Goal: Use online tool/utility: Use online tool/utility

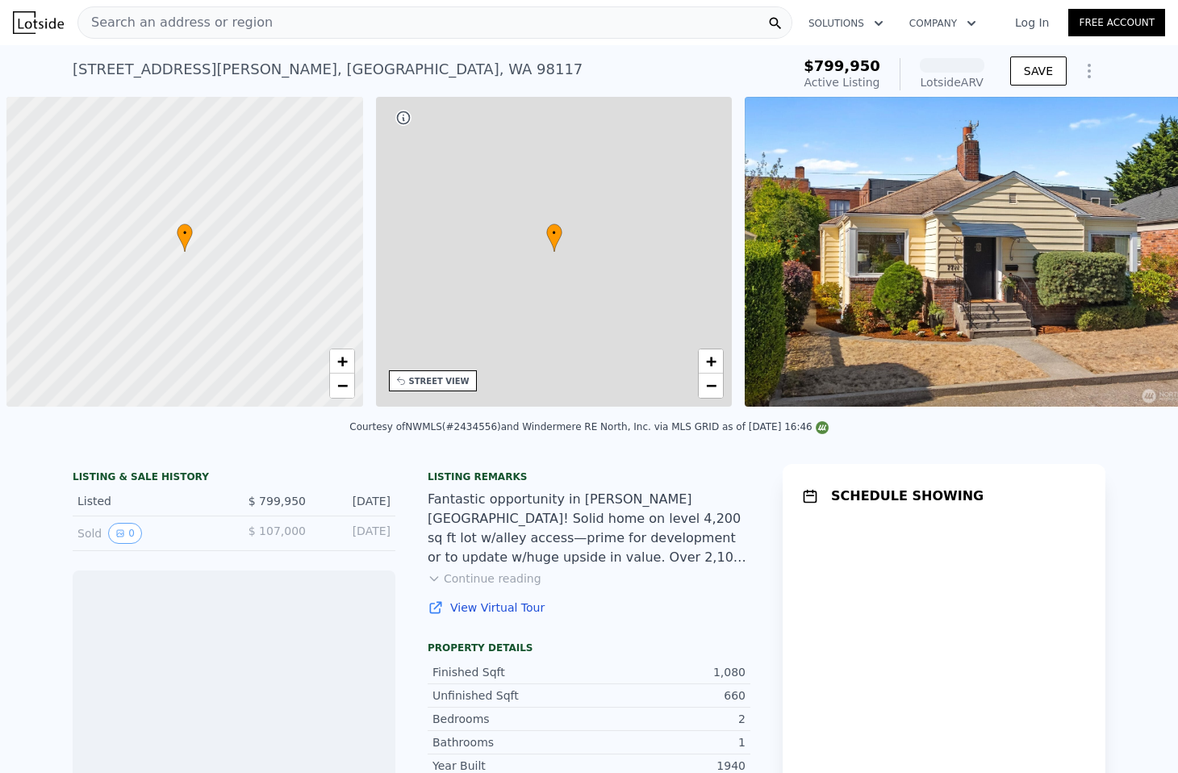
scroll to position [0, 6]
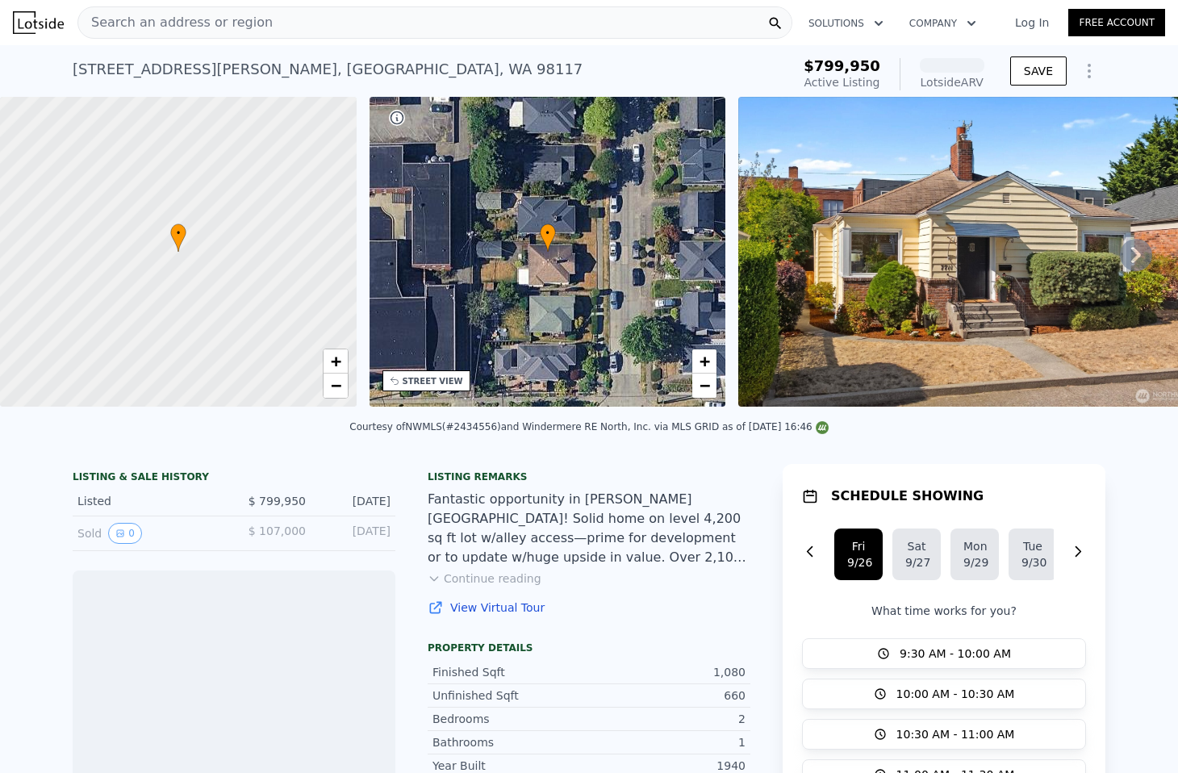
click at [1087, 67] on icon "Show Options" at bounding box center [1088, 70] width 19 height 19
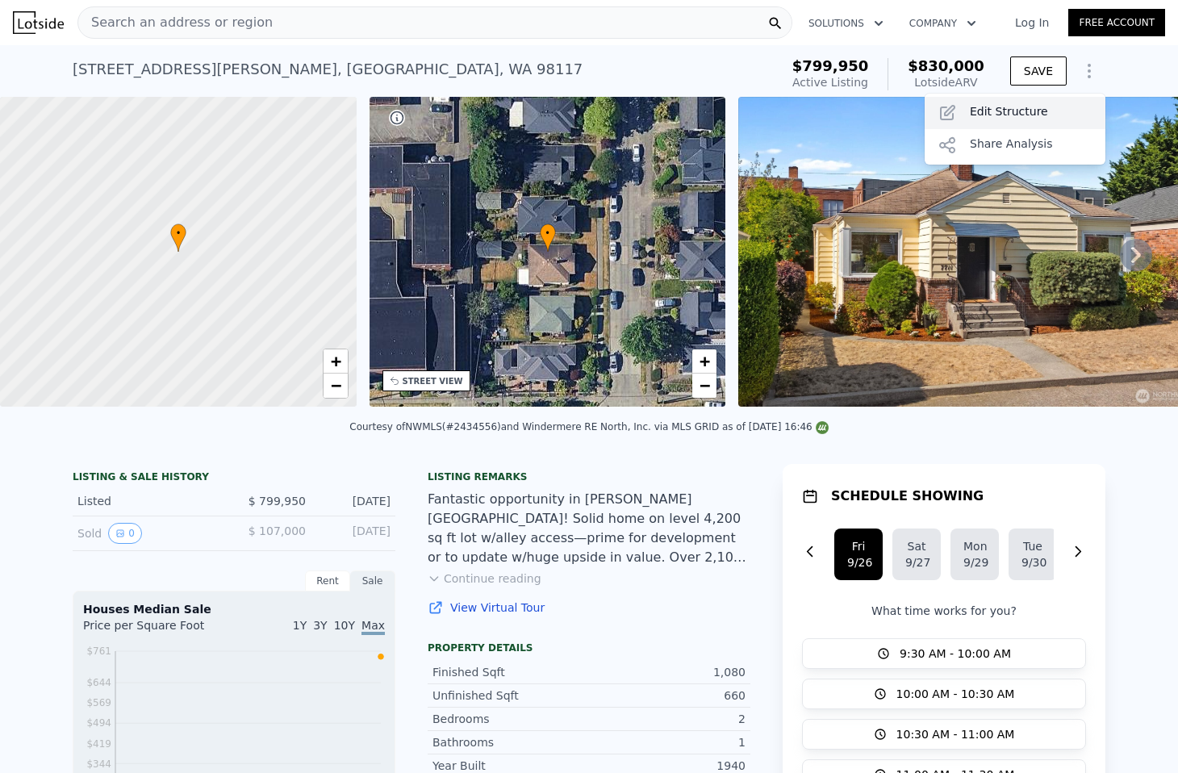
click at [1039, 98] on div "Edit Structure" at bounding box center [1015, 113] width 181 height 32
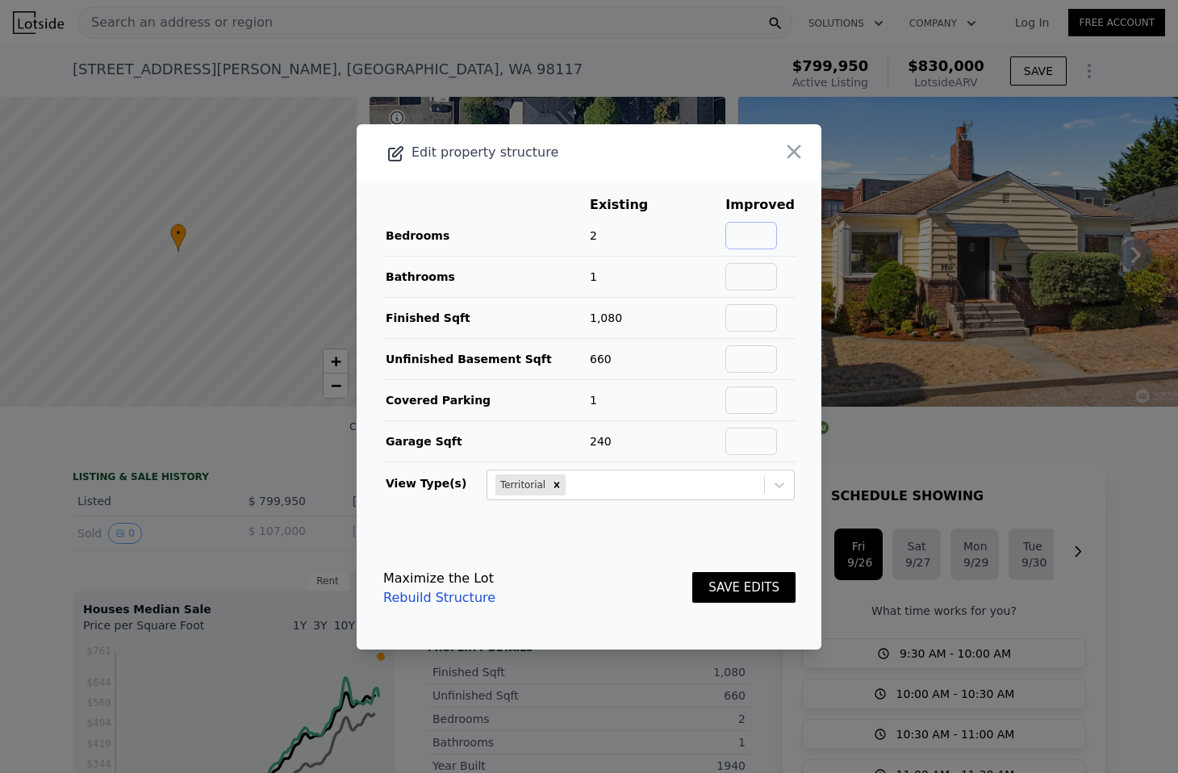
click at [758, 222] on input "text" at bounding box center [751, 235] width 52 height 27
type input "4"
type input "2"
type input "1900"
click at [692, 572] on button "SAVE EDITS" at bounding box center [743, 587] width 103 height 31
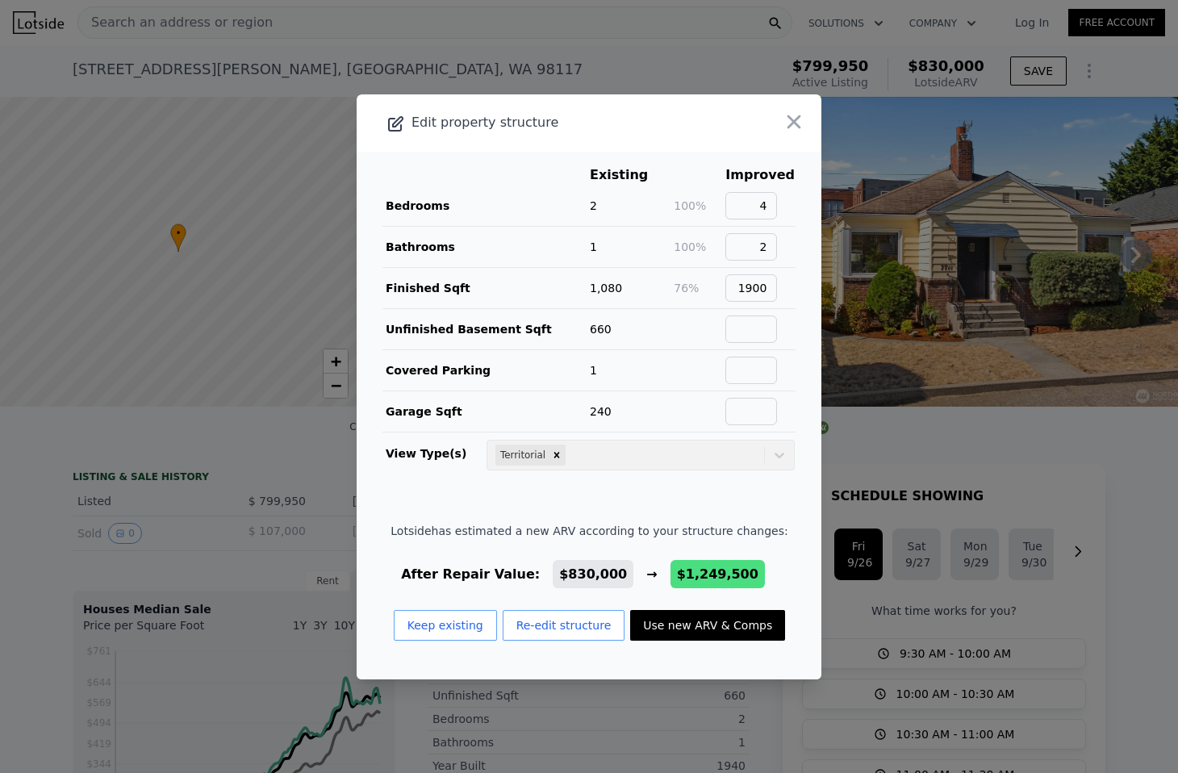
click at [690, 625] on button "Use new ARV & Comps" at bounding box center [707, 625] width 155 height 31
type input "3"
type input "5"
type input "1"
type input "3"
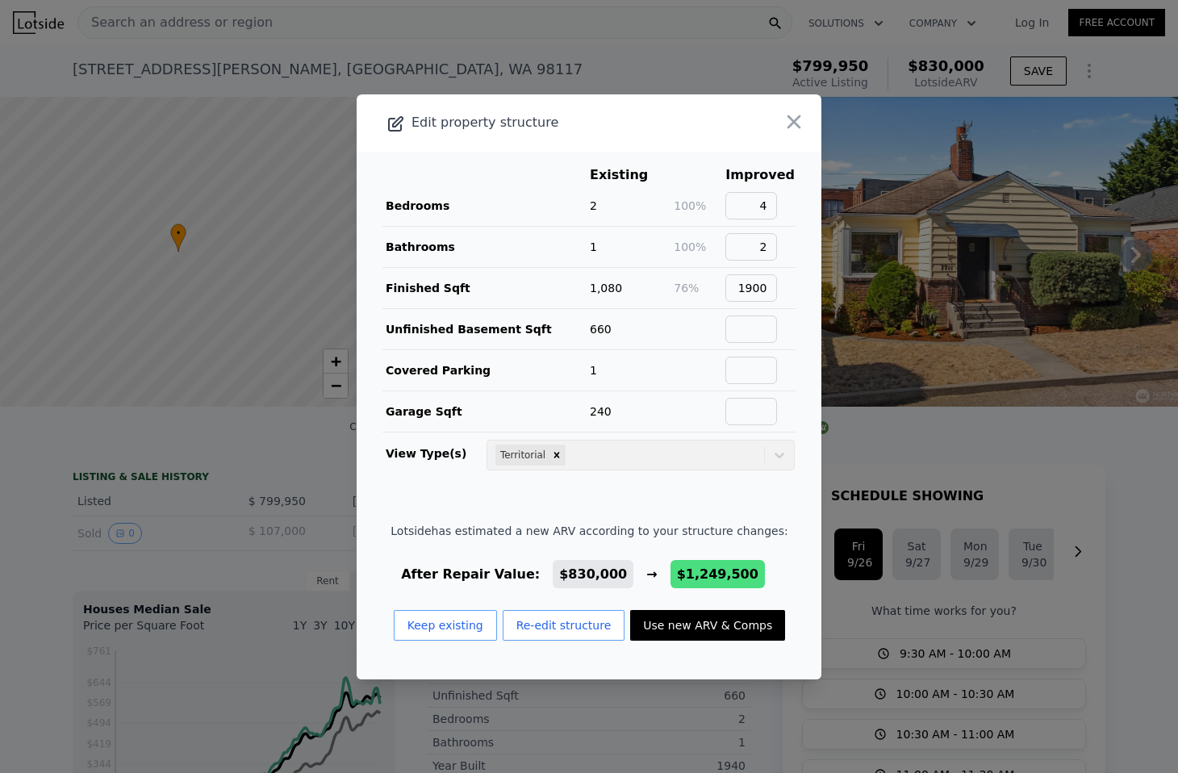
type input "1610"
type input "2590"
type input "3825"
type input "5932"
type input "$ 1,249,500"
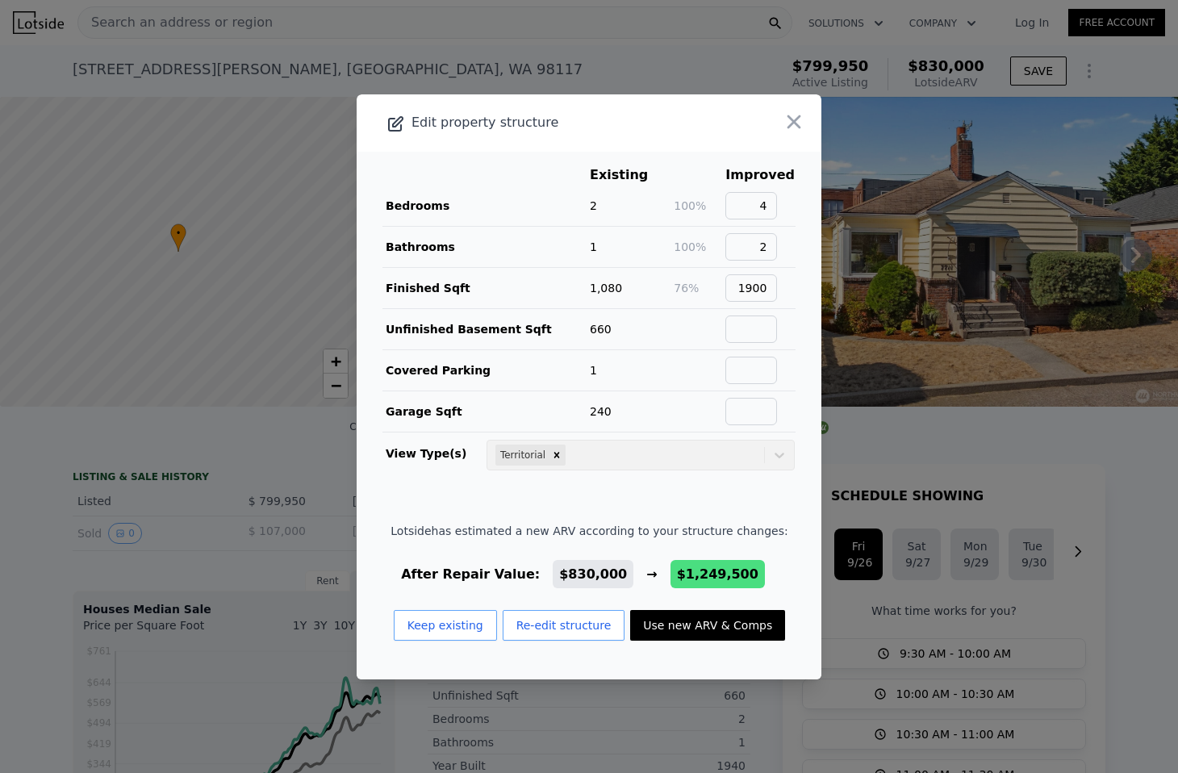
type input "$ 301,647"
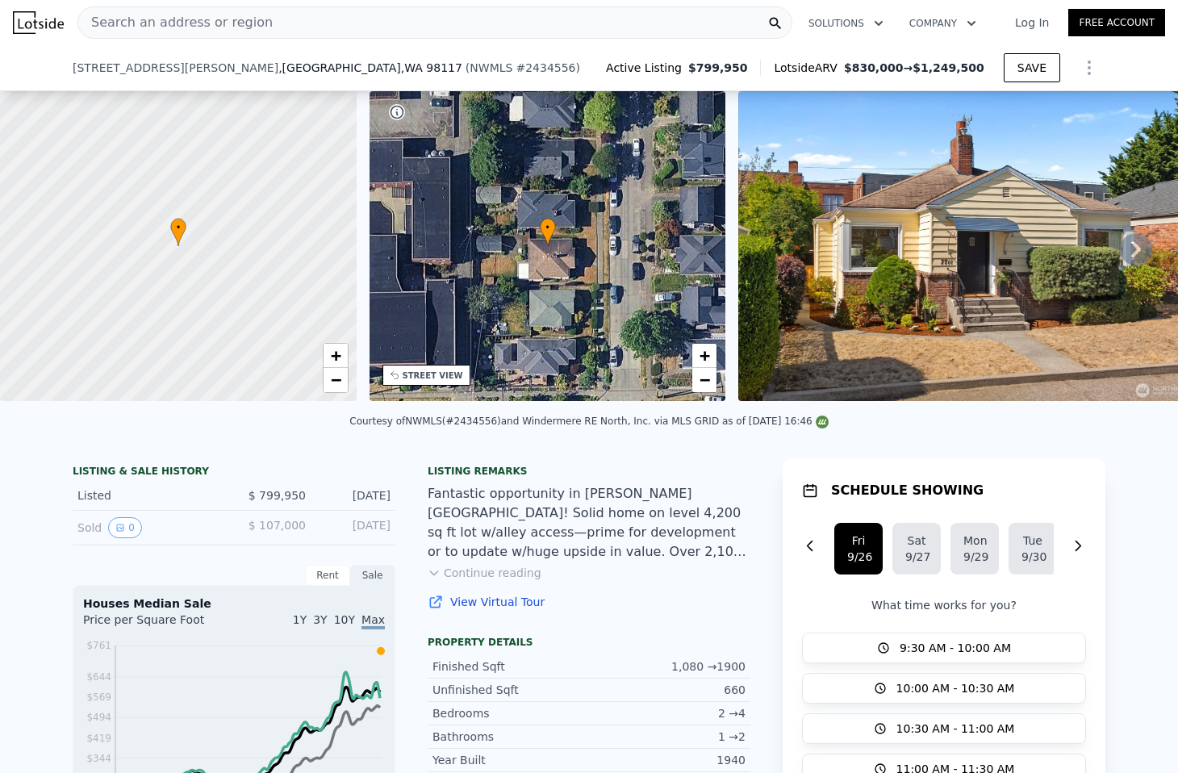
scroll to position [588, 0]
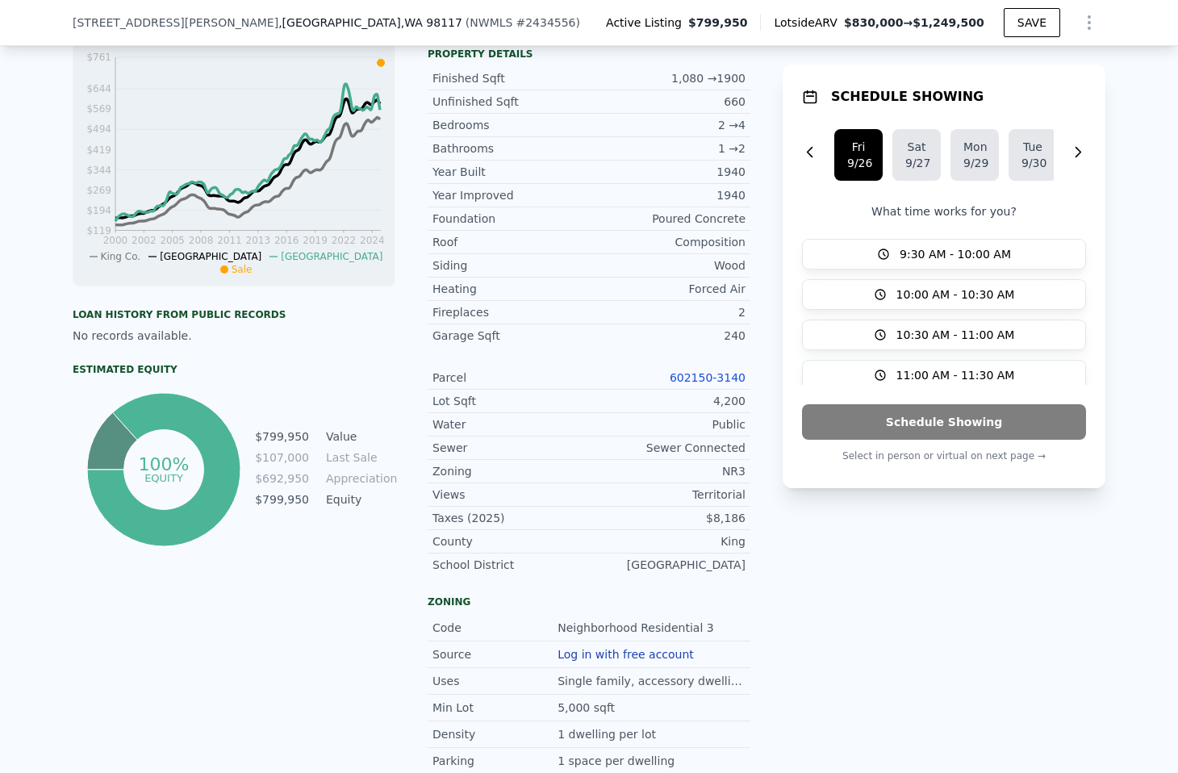
click at [681, 379] on link "602150-3140" at bounding box center [708, 377] width 76 height 13
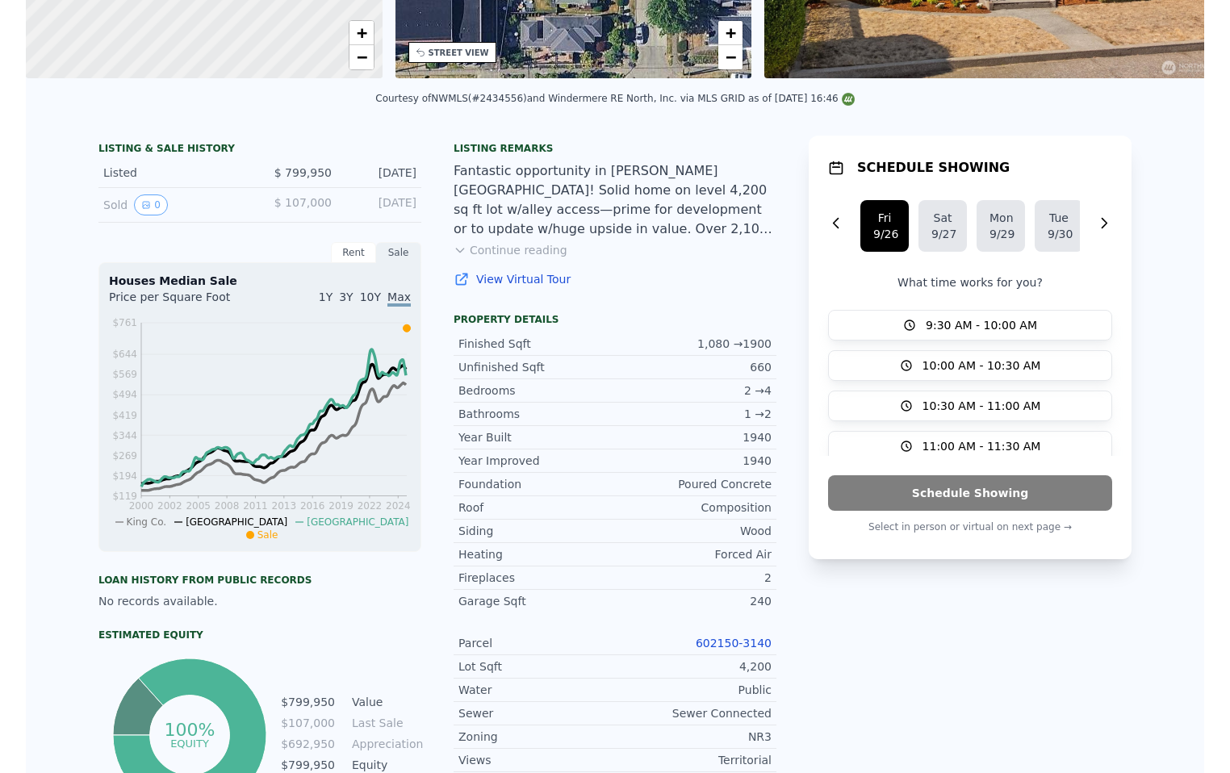
scroll to position [38, 0]
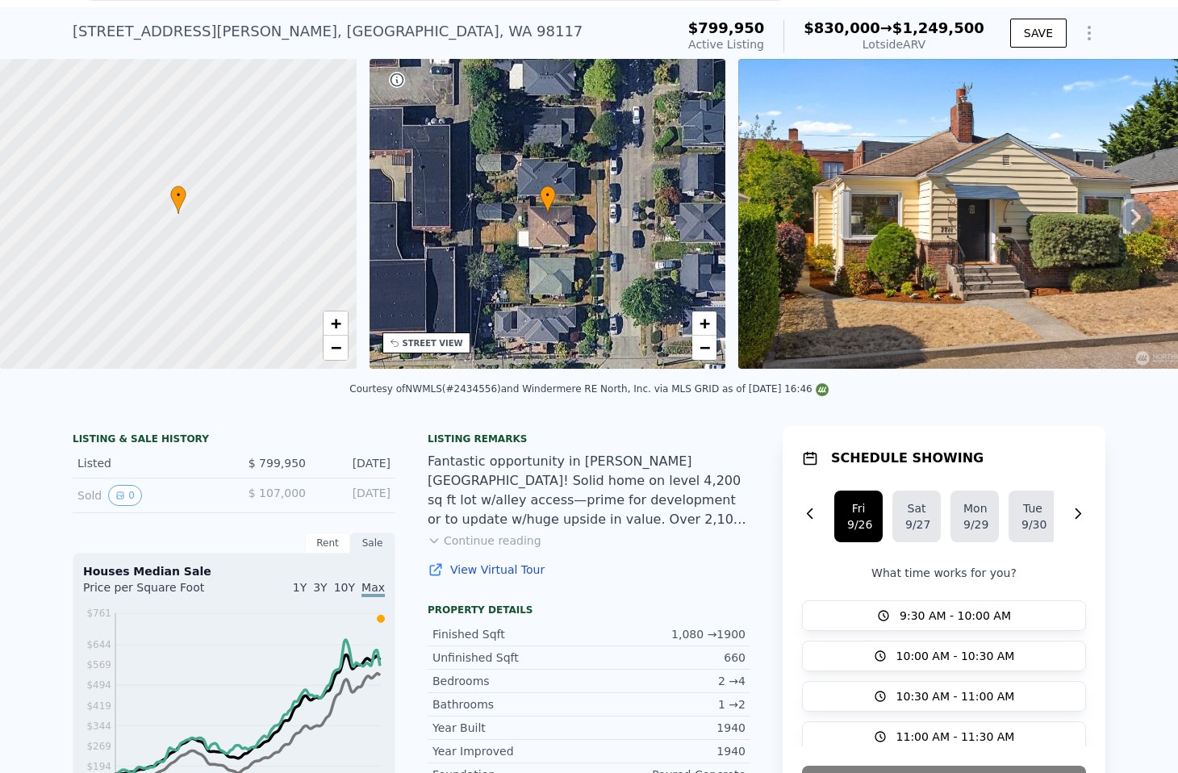
click at [1095, 40] on icon "Show Options" at bounding box center [1088, 32] width 19 height 19
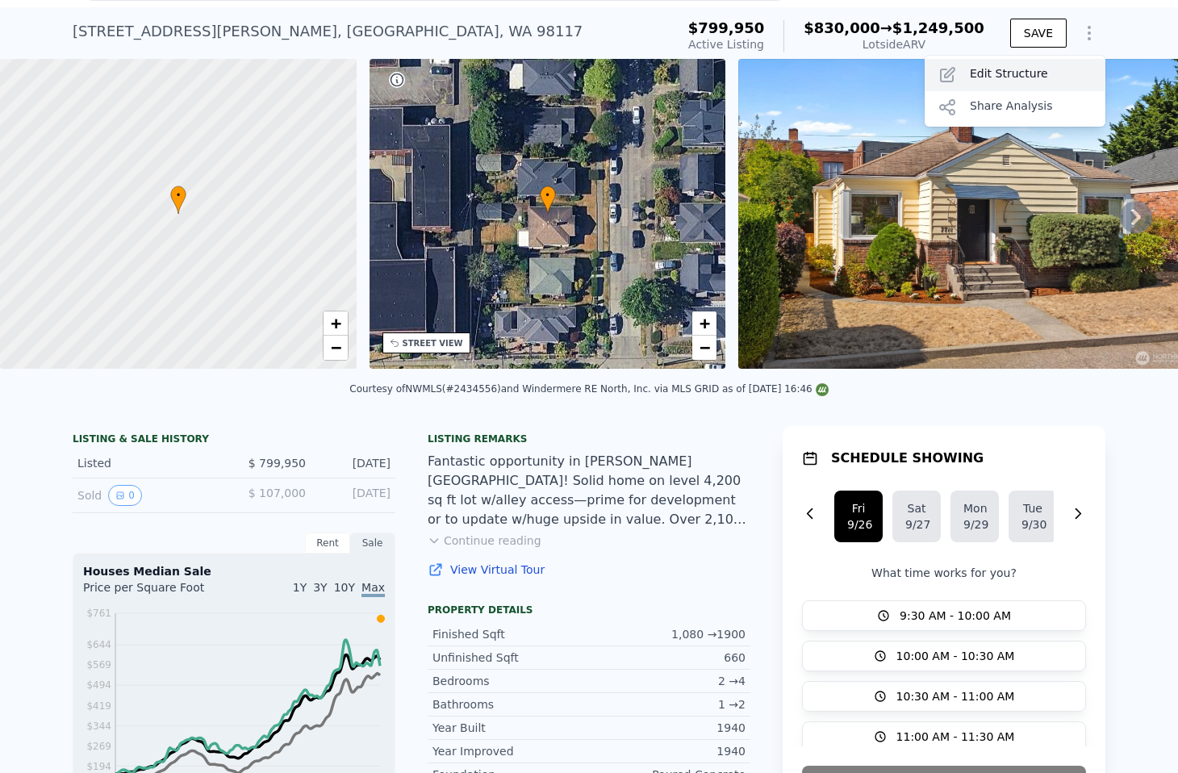
click at [1059, 82] on div "Edit Structure" at bounding box center [1015, 75] width 181 height 32
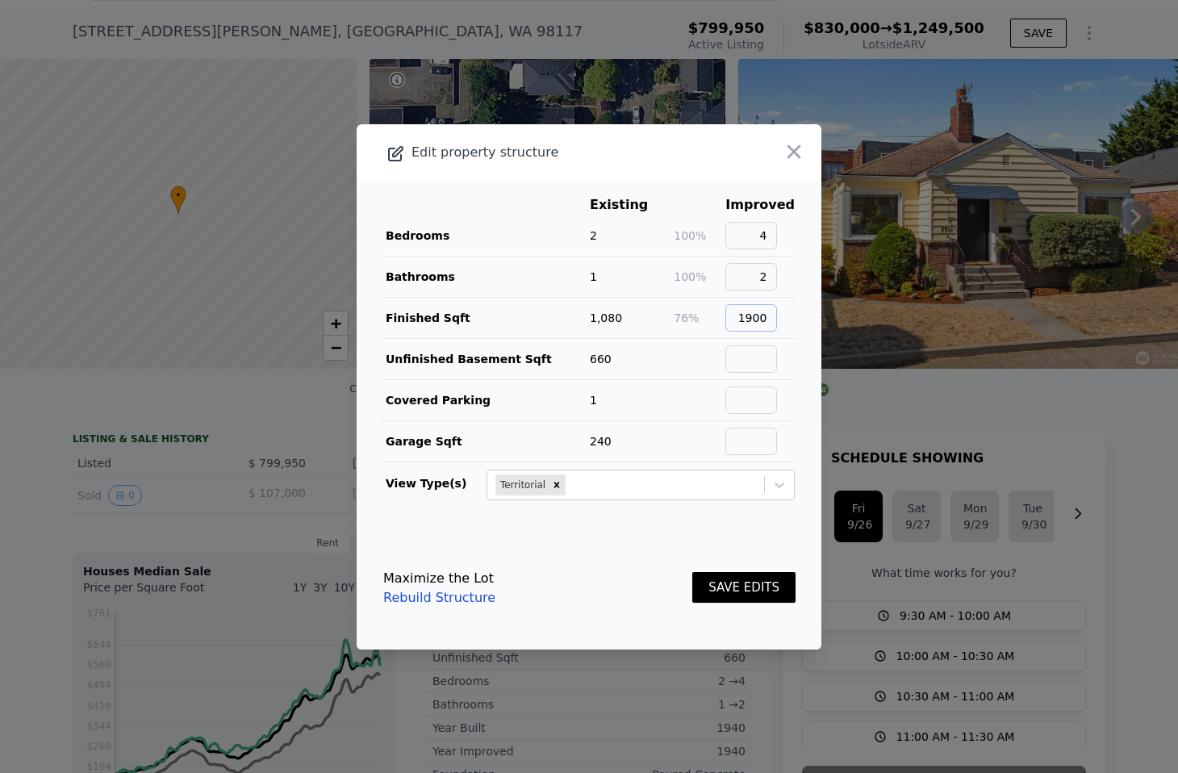
click at [777, 320] on input "1900" at bounding box center [751, 317] width 52 height 27
type input "2160"
click at [692, 572] on button "SAVE EDITS" at bounding box center [743, 587] width 103 height 31
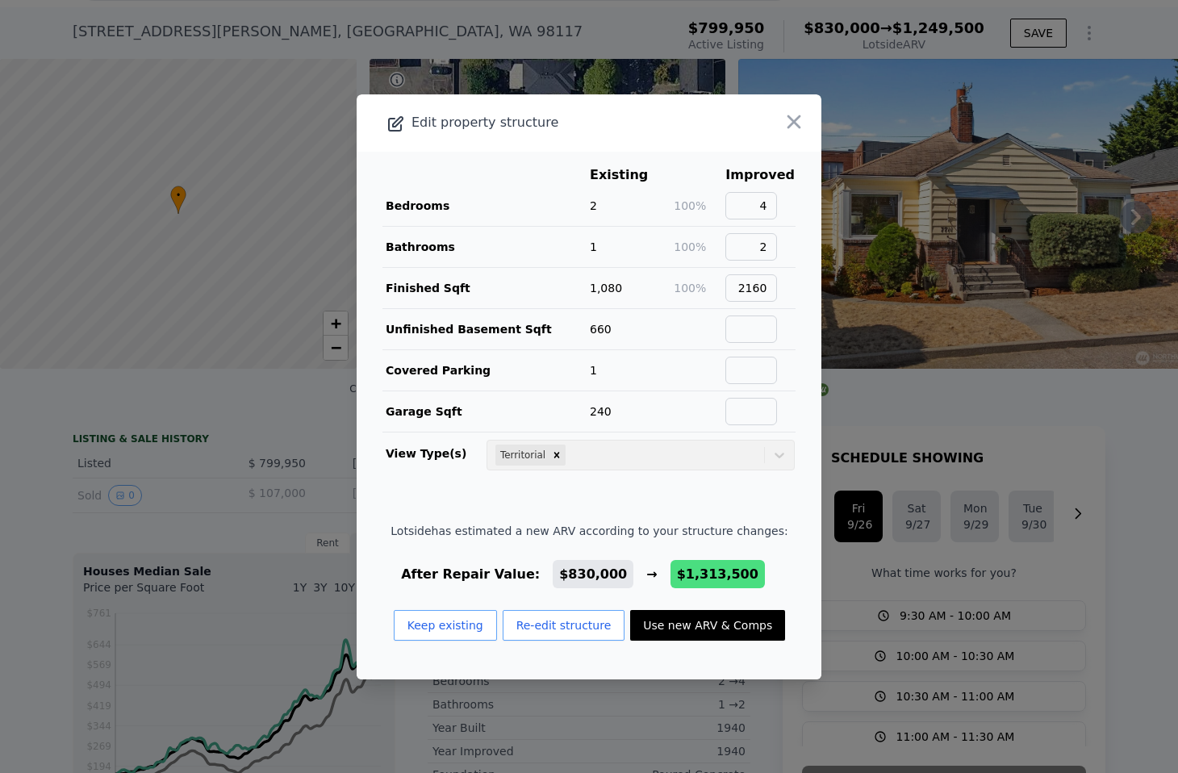
click at [695, 621] on button "Use new ARV & Comps" at bounding box center [707, 625] width 155 height 31
type input "1.75"
type input "$ 1,313,500"
type input "$ 360,967"
checkbox input "false"
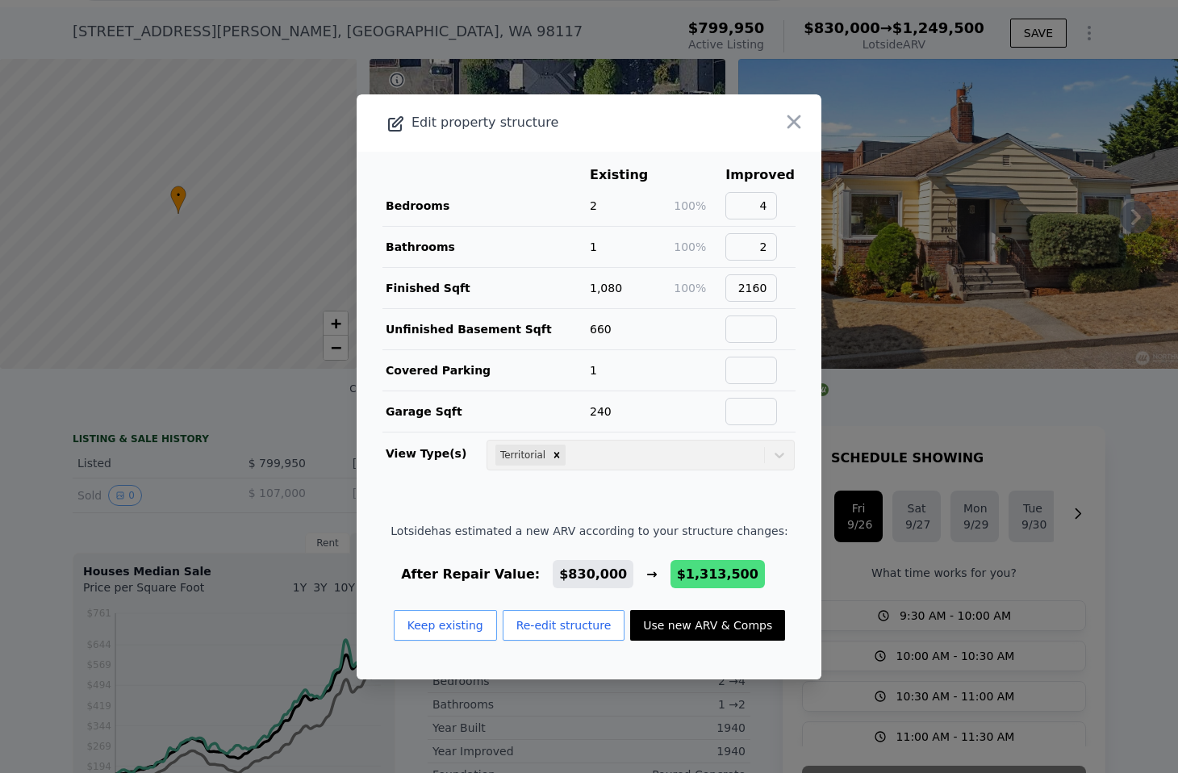
checkbox input "true"
